Goal: Task Accomplishment & Management: Use online tool/utility

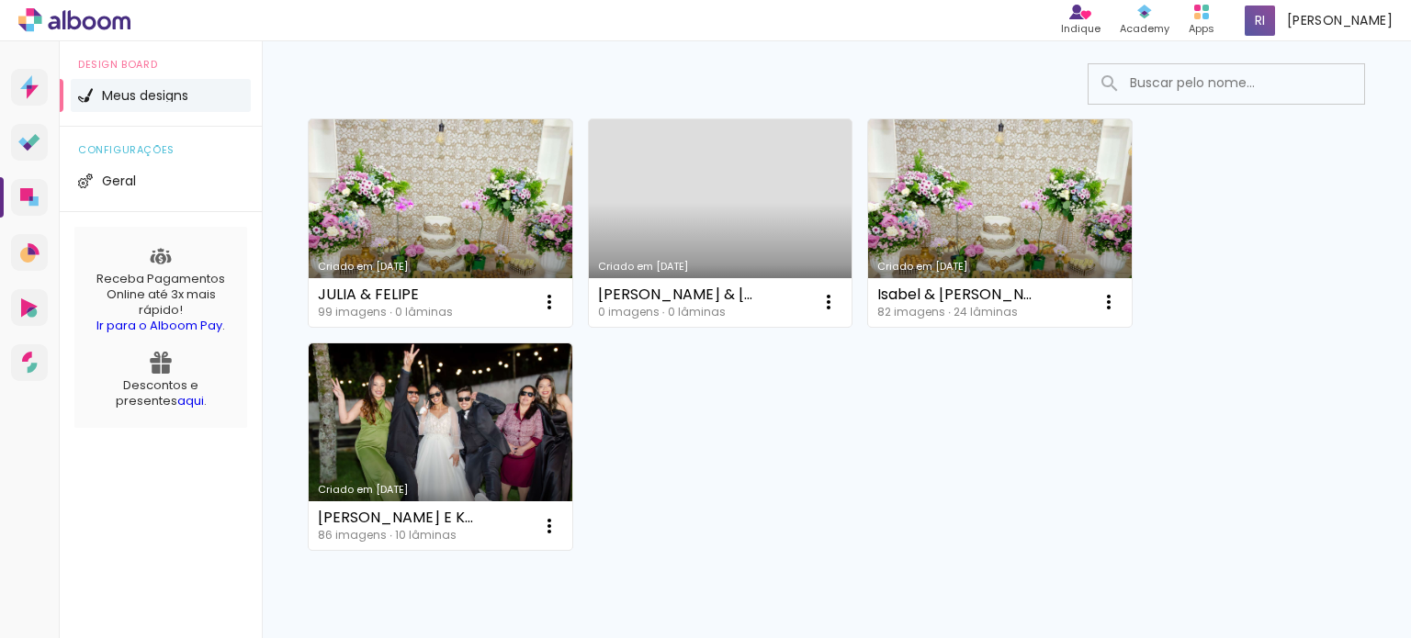
scroll to position [198, 0]
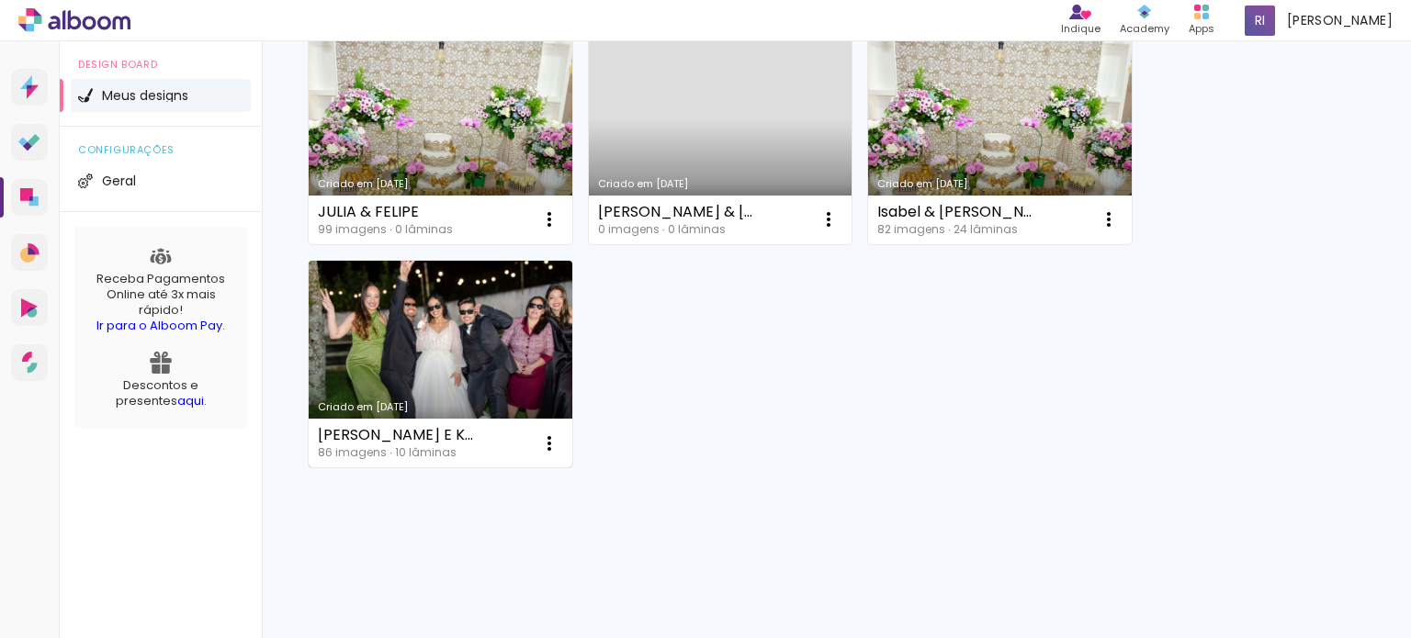
click at [470, 366] on link "Criado em [DATE]" at bounding box center [441, 365] width 264 height 208
